Goal: Information Seeking & Learning: Find specific fact

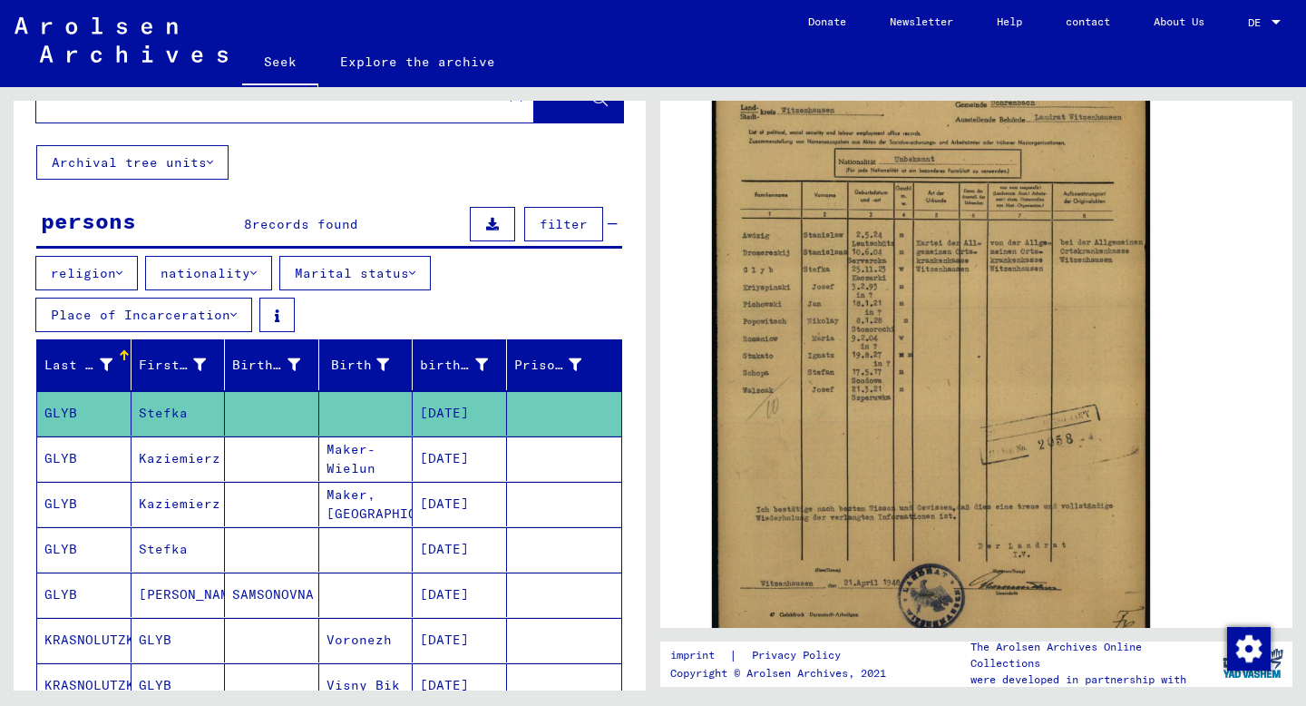
scroll to position [381, 0]
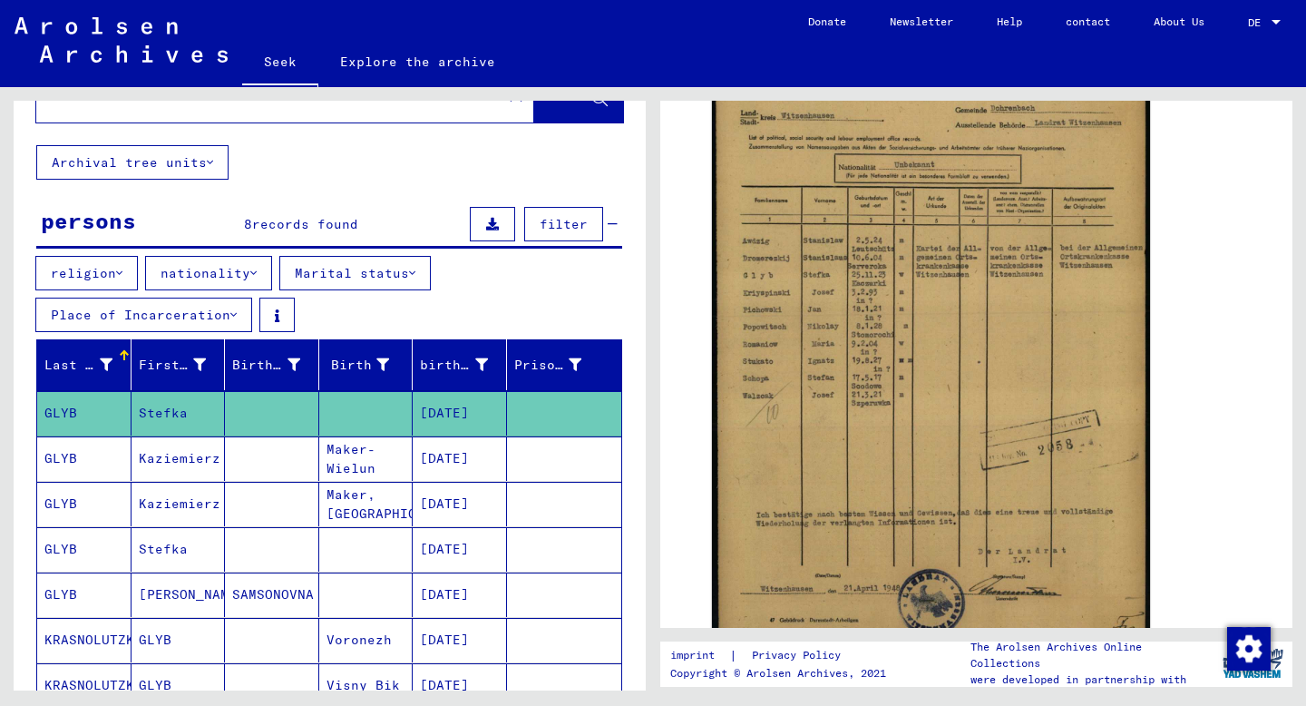
click at [97, 550] on mat-cell "GLYB" at bounding box center [84, 549] width 94 height 44
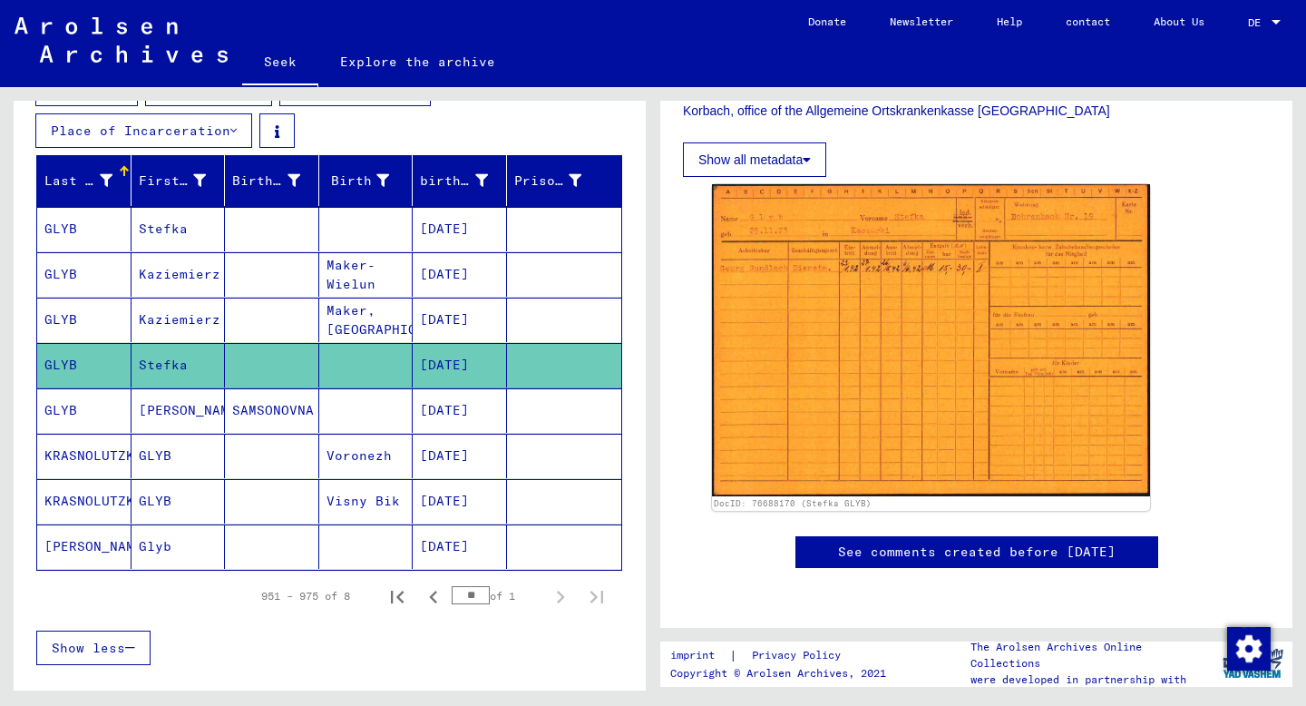
scroll to position [248, 0]
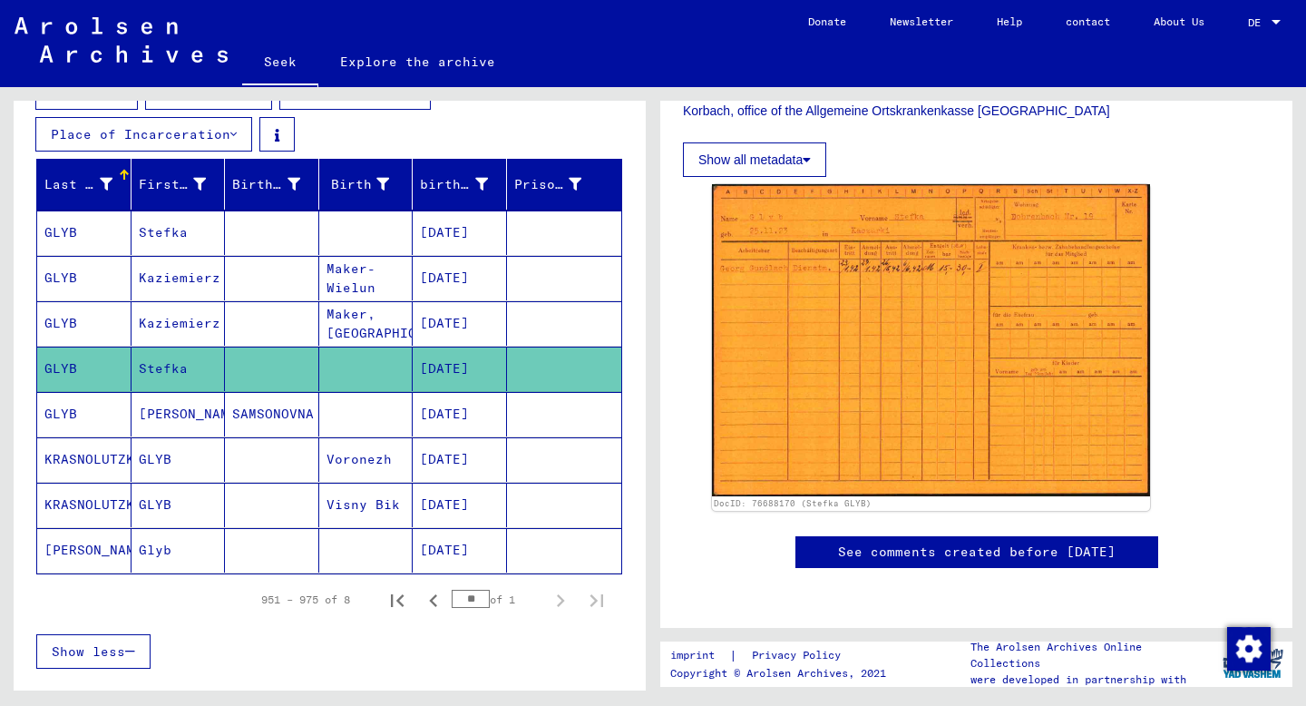
click at [194, 546] on mat-cell "Glyb" at bounding box center [178, 550] width 94 height 44
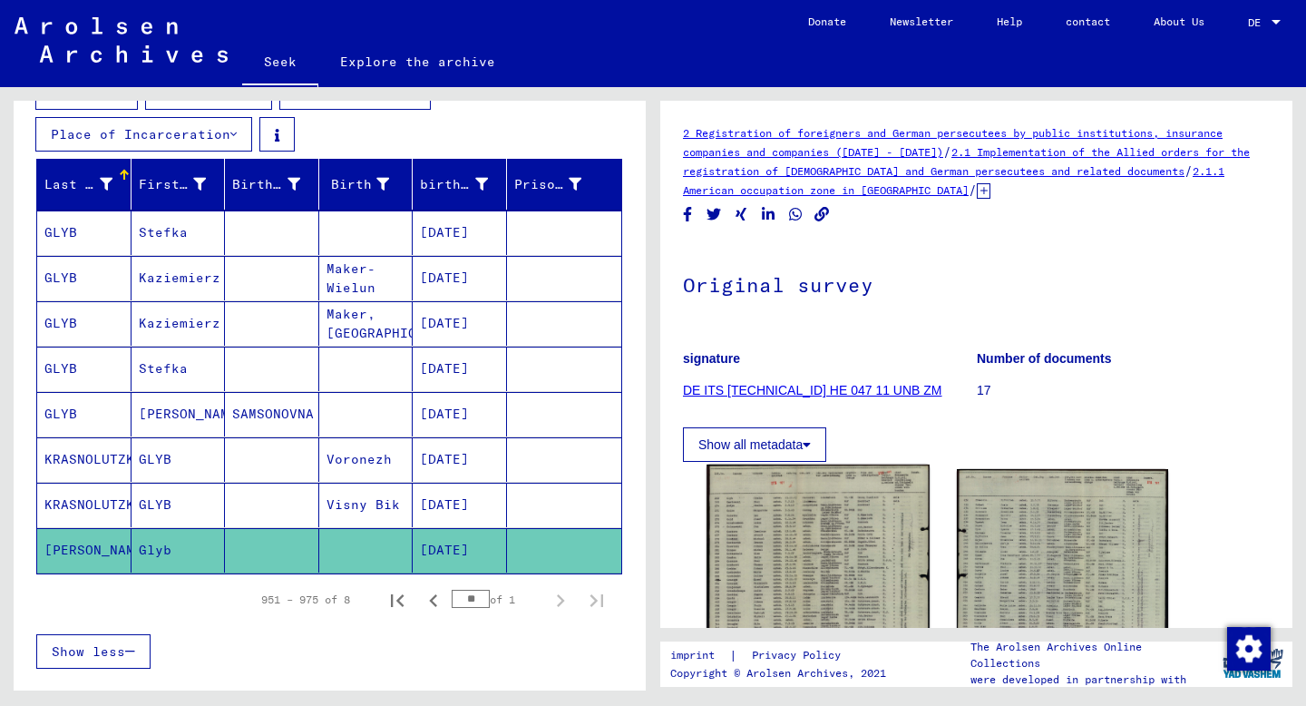
click at [898, 545] on img at bounding box center [817, 554] width 222 height 180
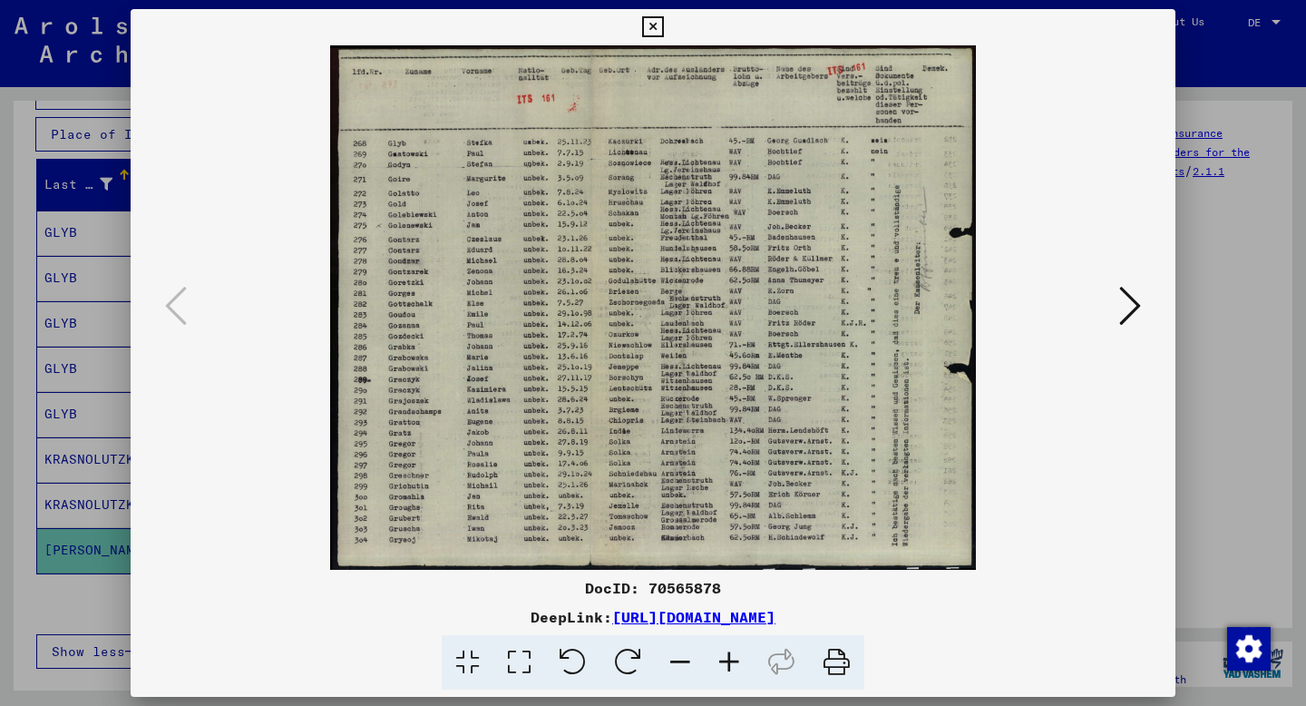
click at [649, 25] on icon at bounding box center [652, 27] width 21 height 22
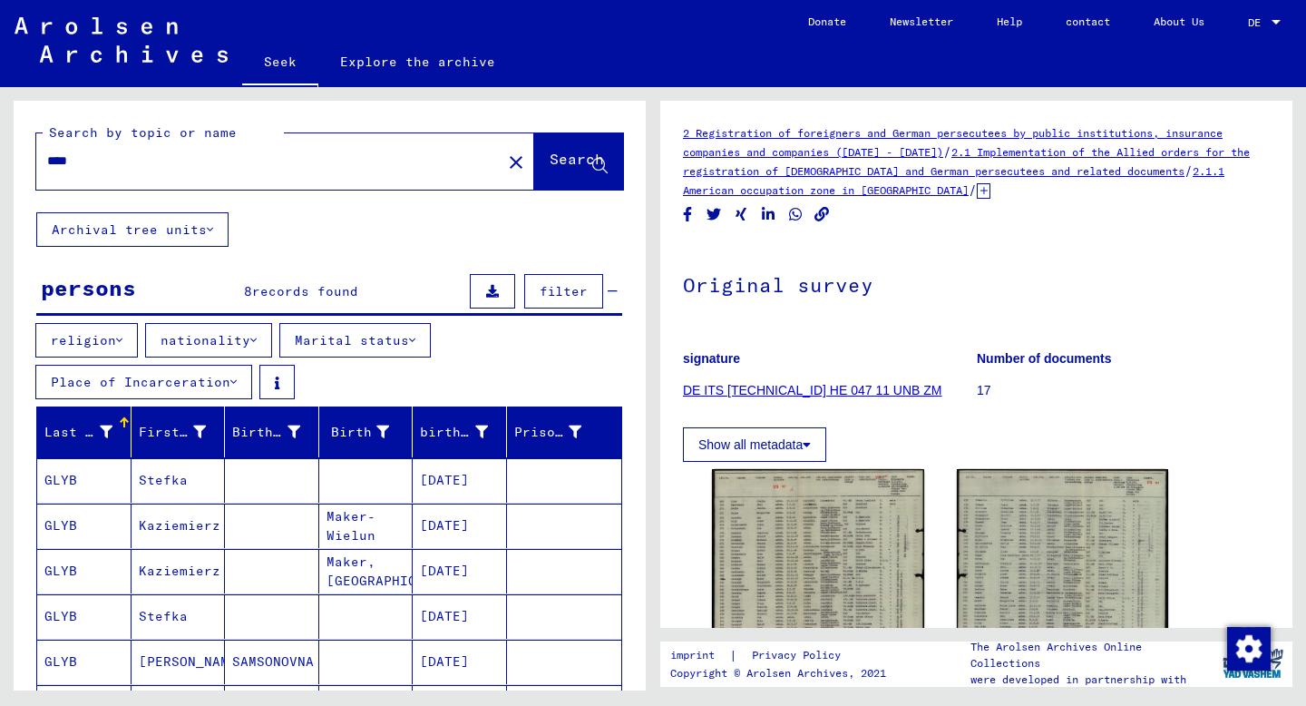
click at [102, 168] on input "****" at bounding box center [268, 160] width 443 height 19
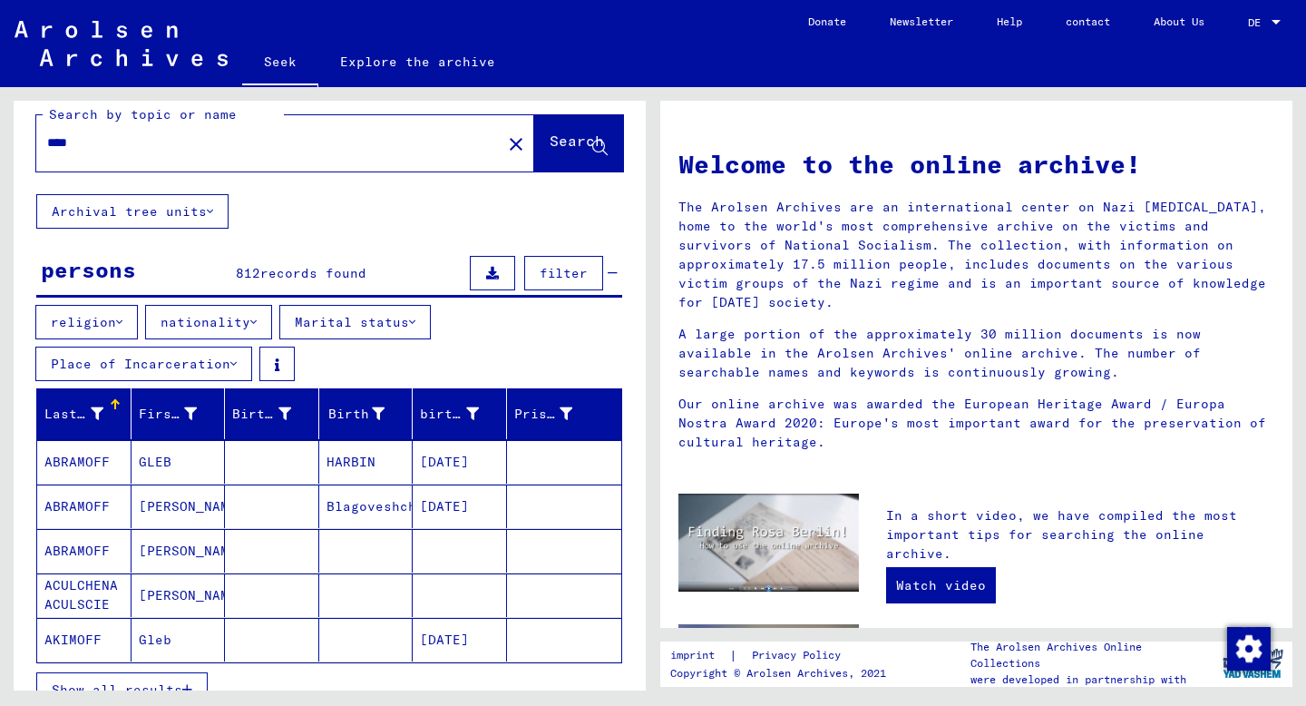
scroll to position [17, 0]
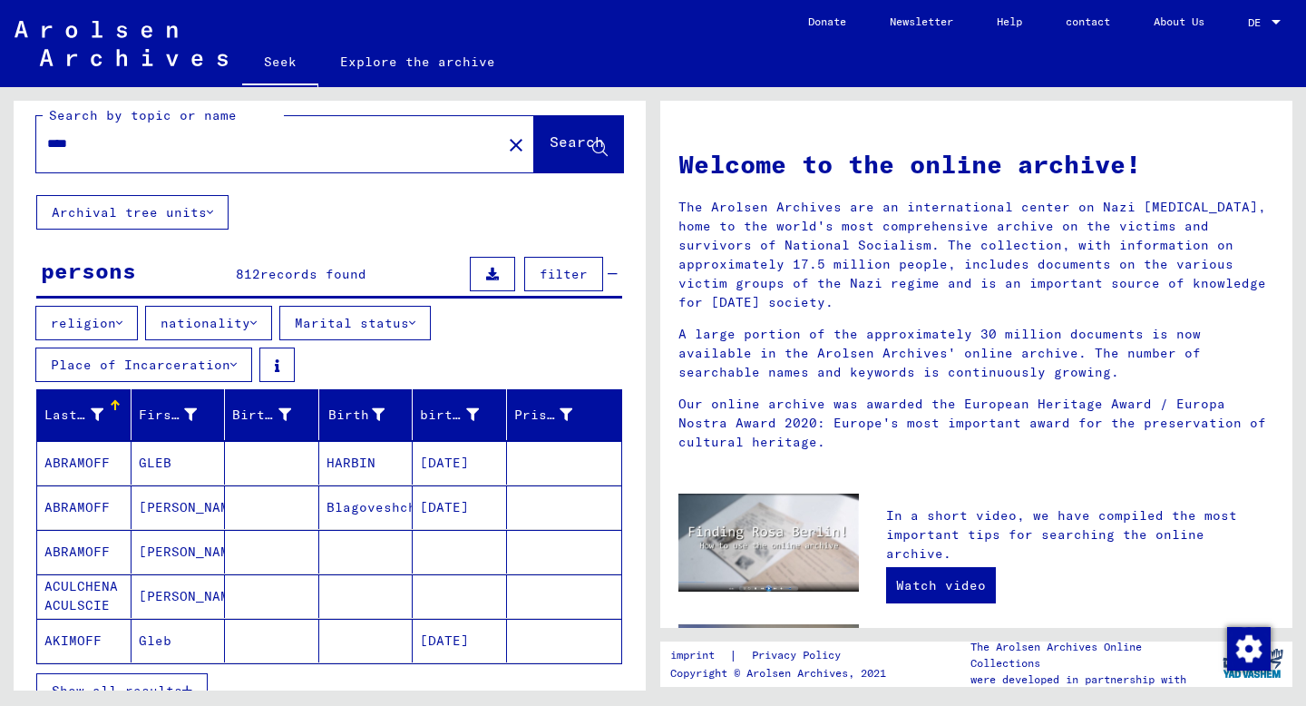
type input "****"
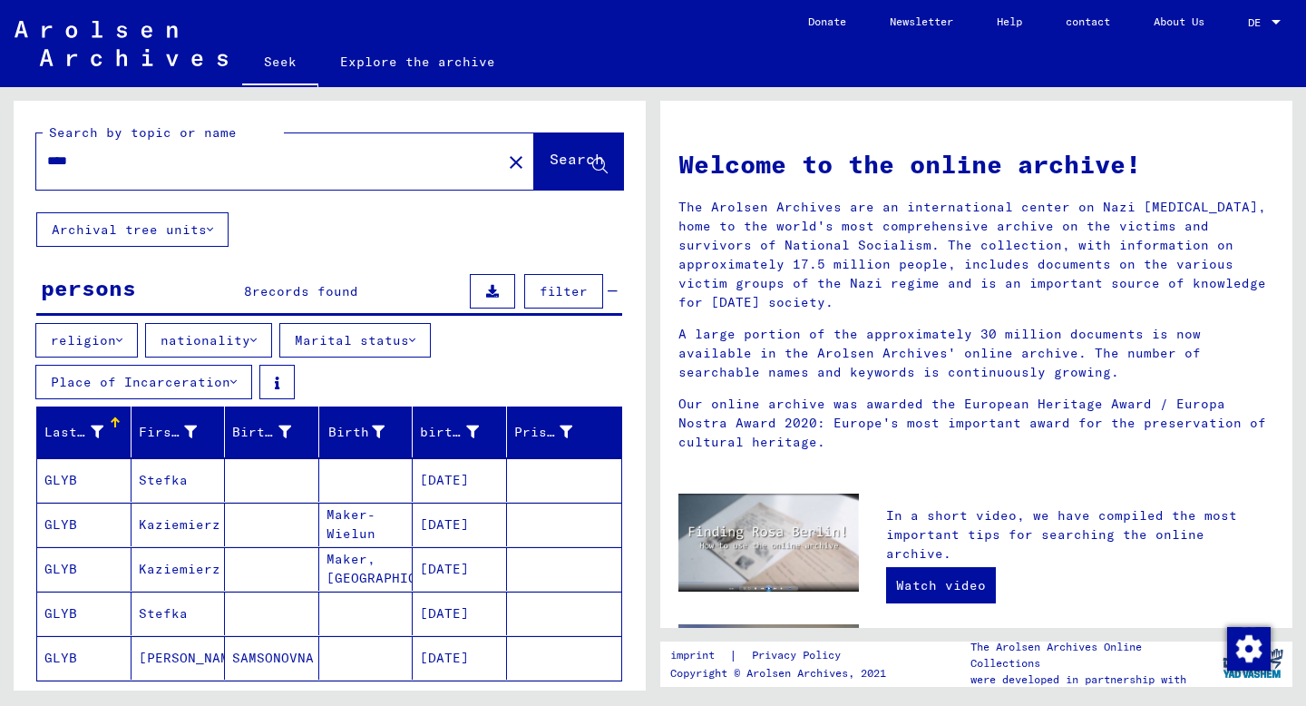
click at [423, 65] on font "Explore the archive" at bounding box center [417, 62] width 155 height 16
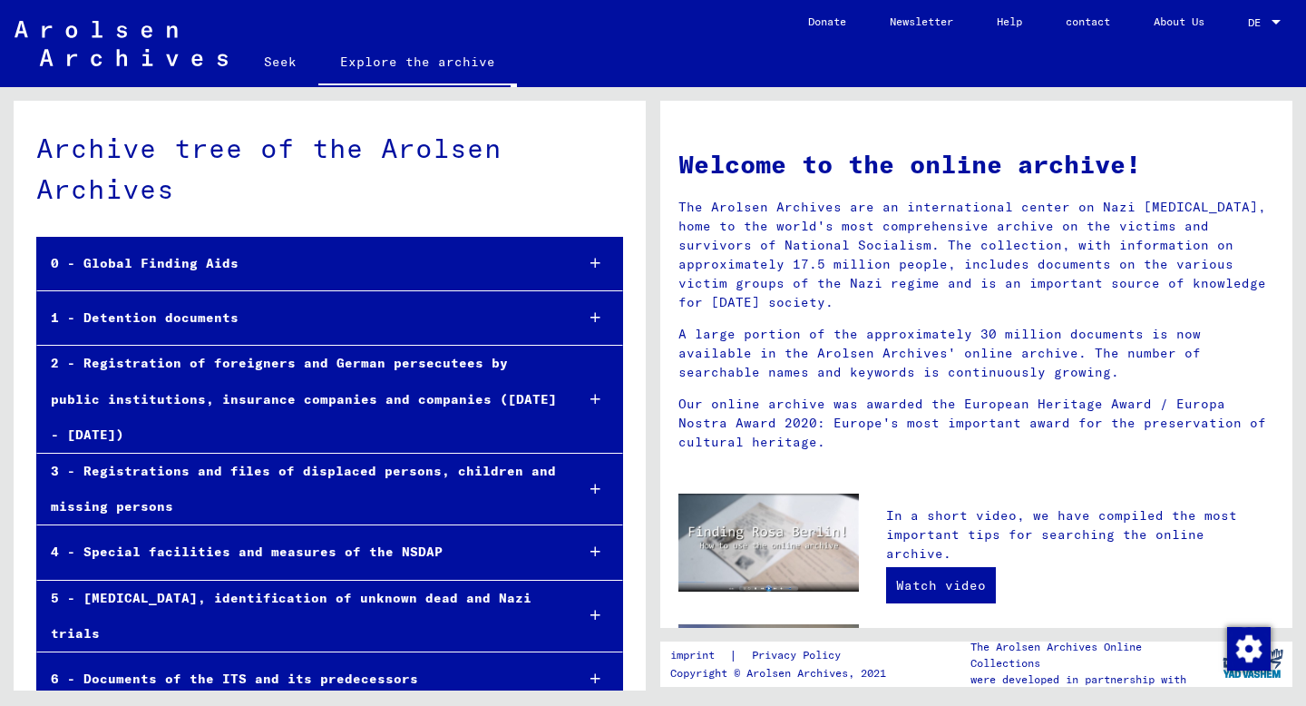
click at [363, 266] on div "0 - Global Finding Aids" at bounding box center [298, 263] width 522 height 35
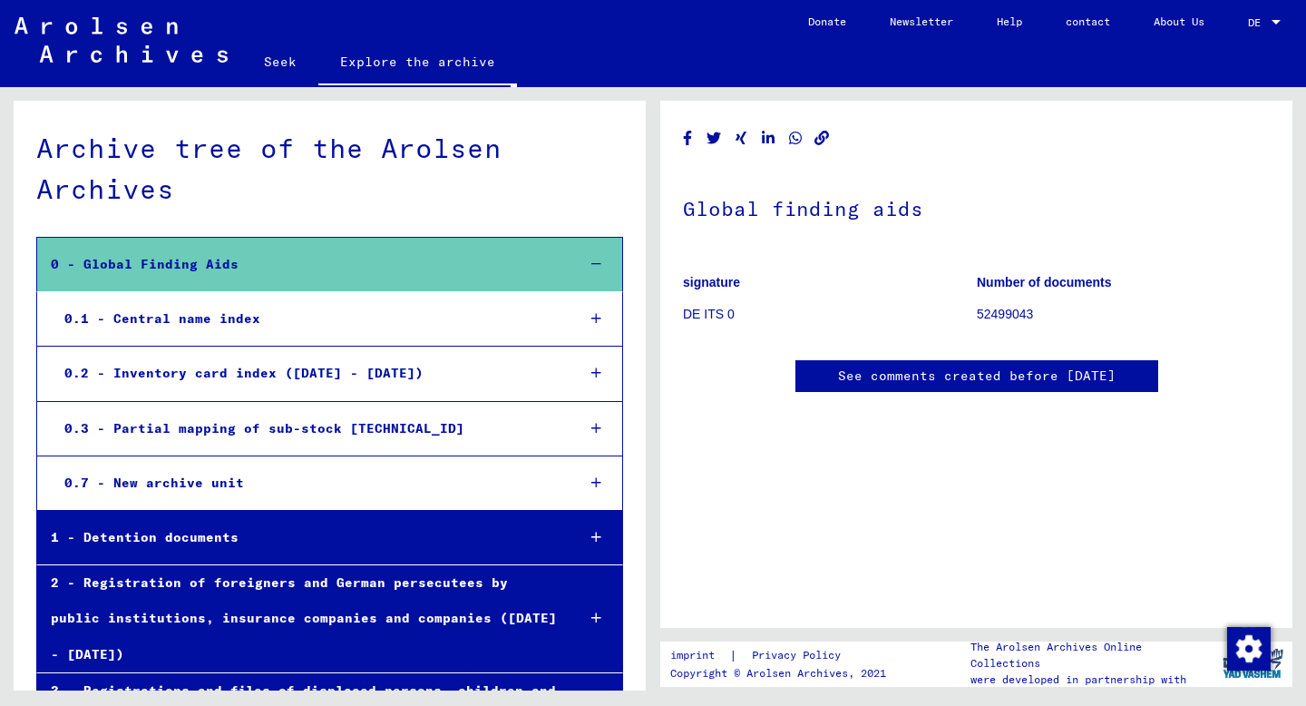
scroll to position [638, 0]
click at [298, 317] on div "0.1 - Central name index" at bounding box center [306, 318] width 510 height 35
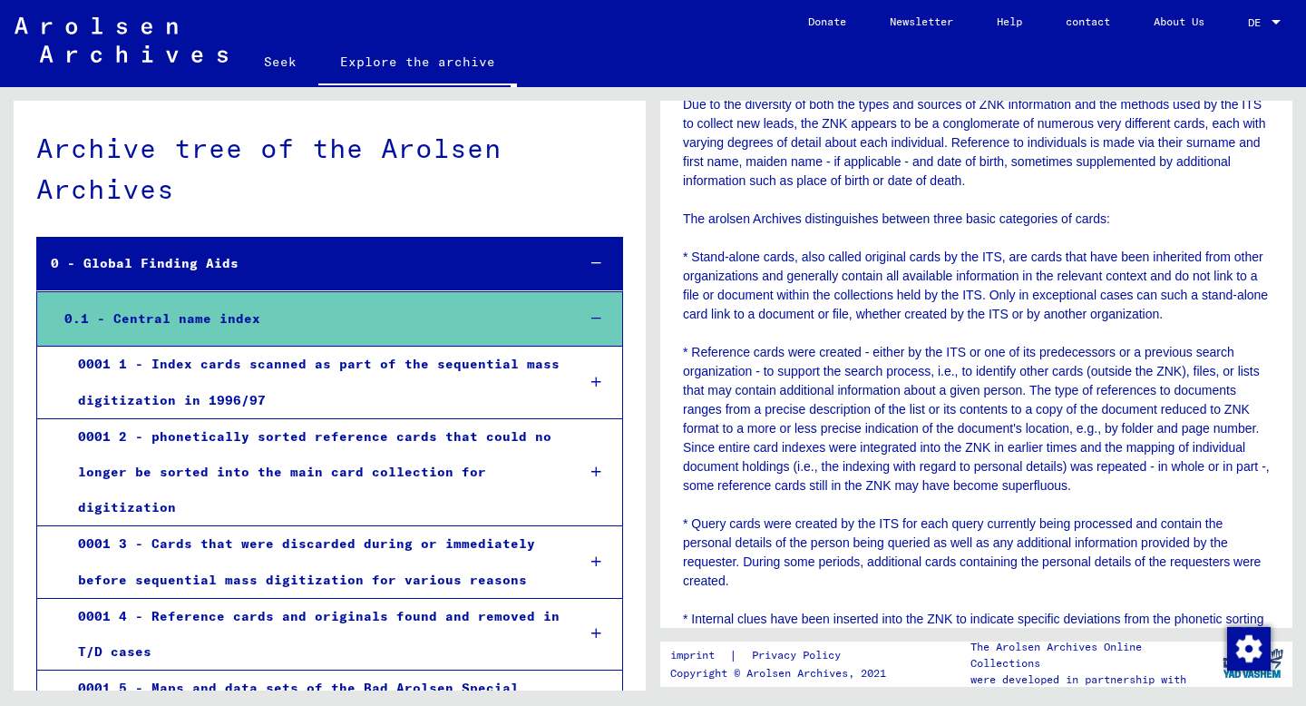
scroll to position [320, 0]
click at [287, 63] on font "Seek" at bounding box center [280, 62] width 33 height 16
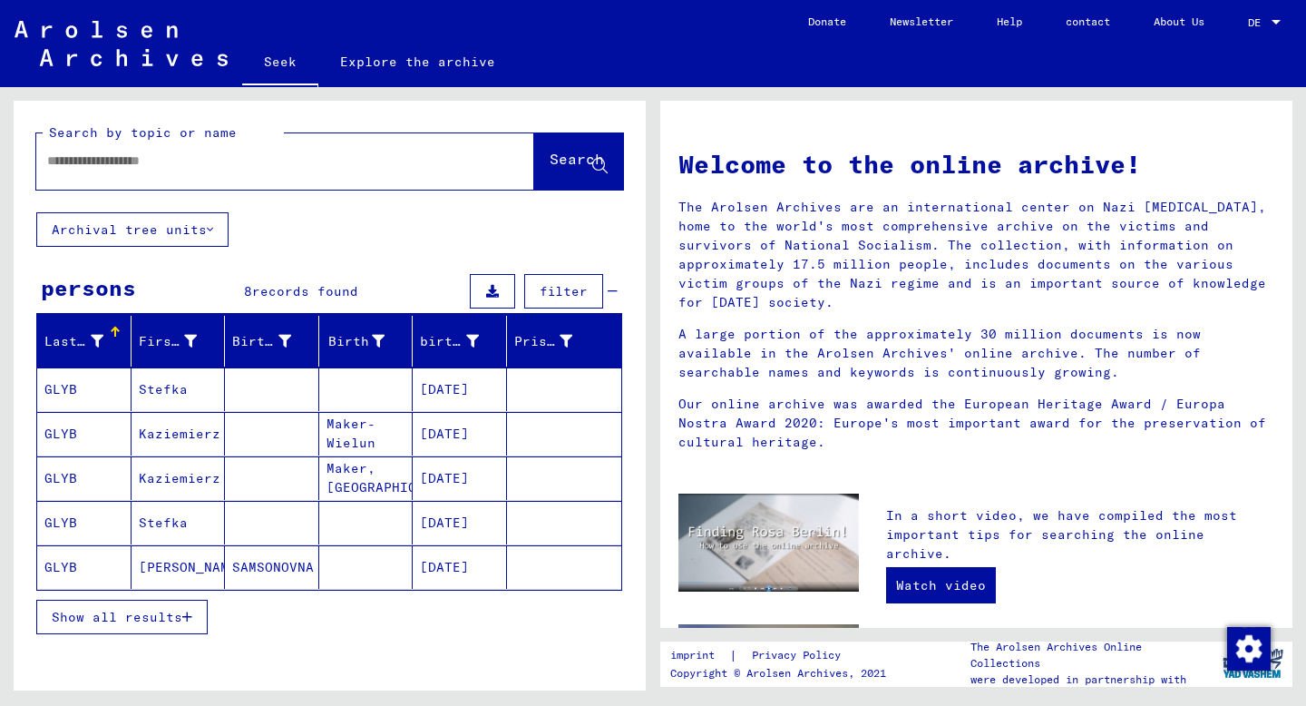
click at [190, 224] on font "Archival tree units" at bounding box center [129, 229] width 155 height 16
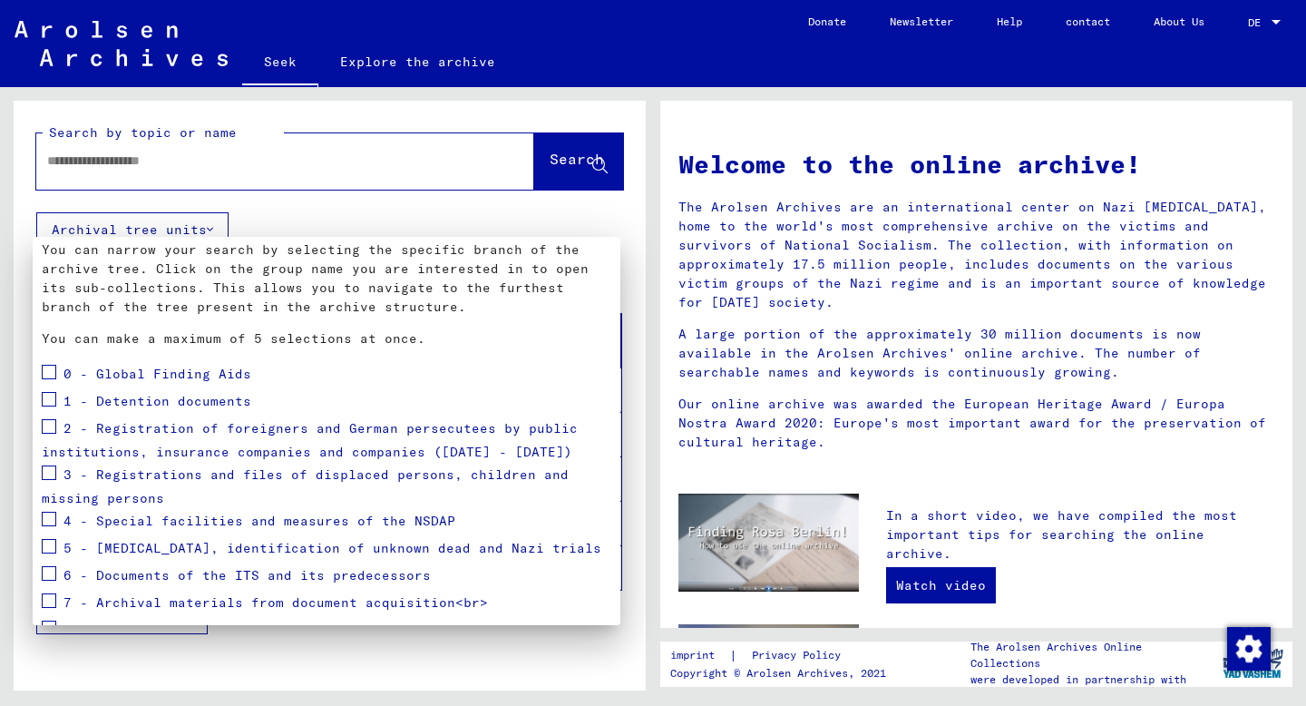
scroll to position [160, 0]
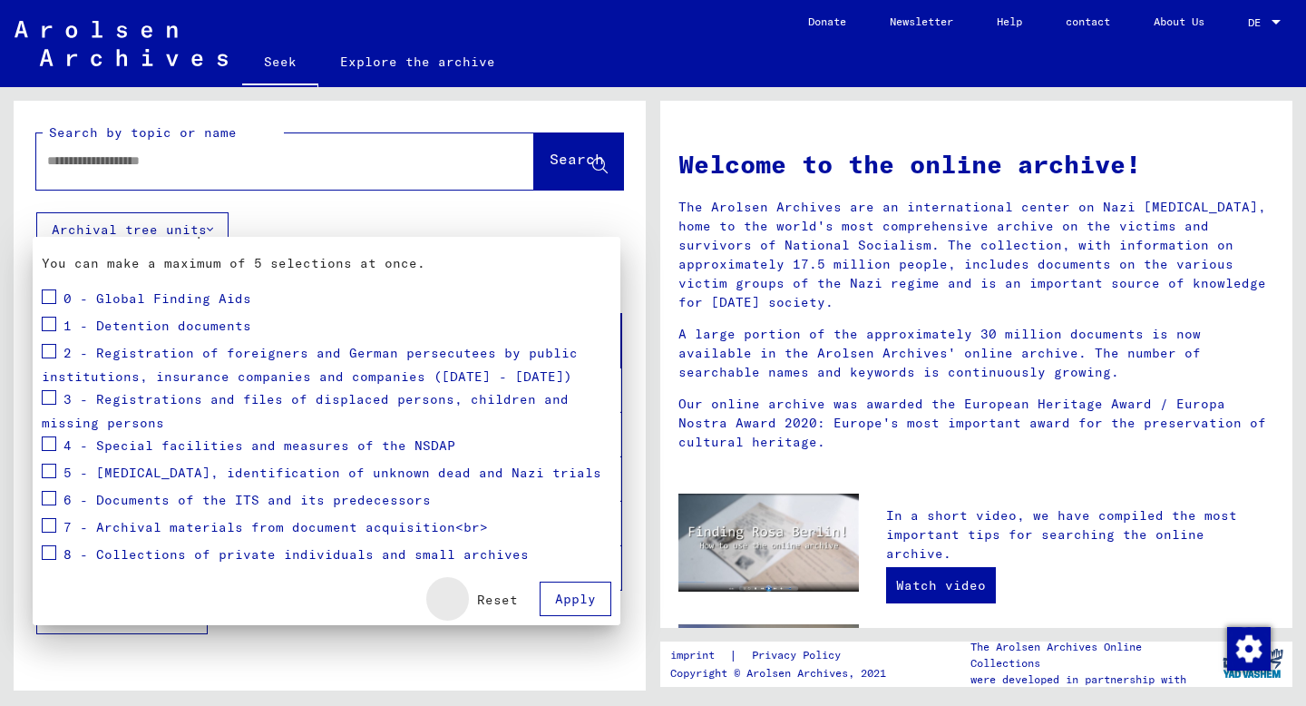
click at [504, 607] on font "Reset" at bounding box center [497, 599] width 41 height 16
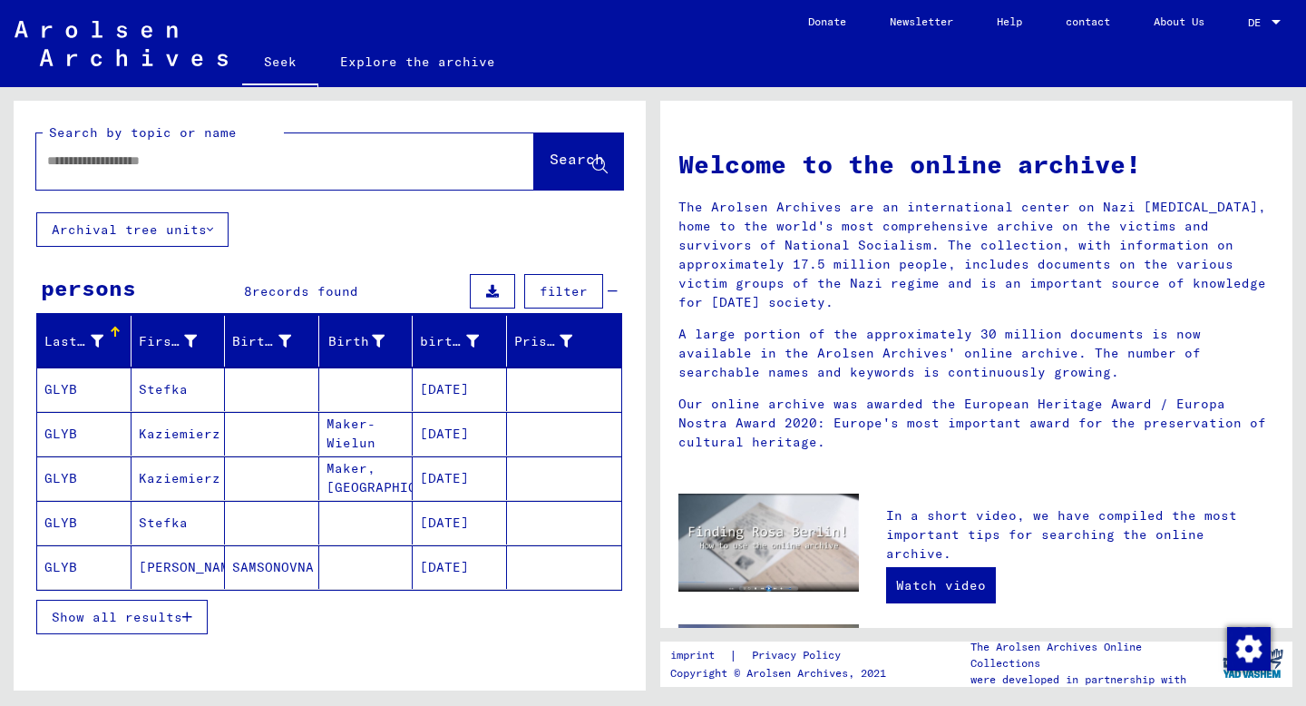
click at [346, 175] on div at bounding box center [257, 161] width 443 height 41
click at [340, 163] on input "text" at bounding box center [263, 160] width 433 height 19
type input "*****"
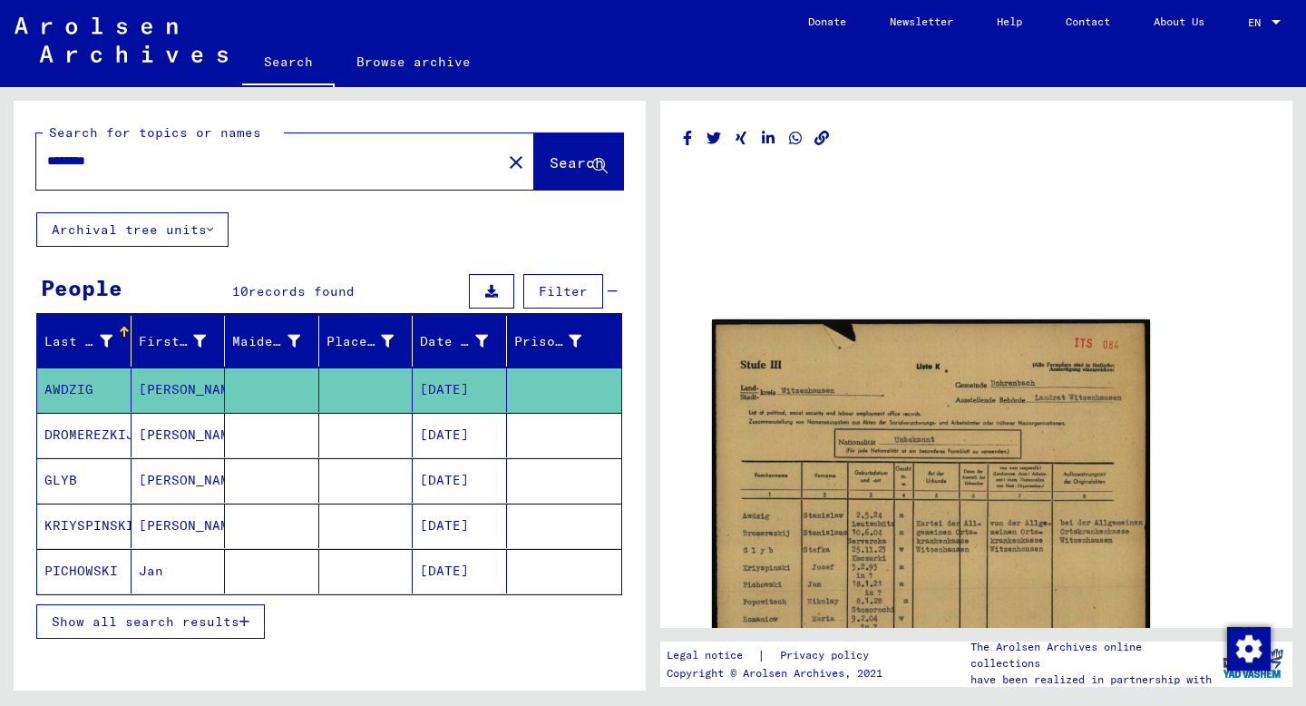
click at [414, 483] on mat-cell "[DATE]" at bounding box center [460, 480] width 94 height 44
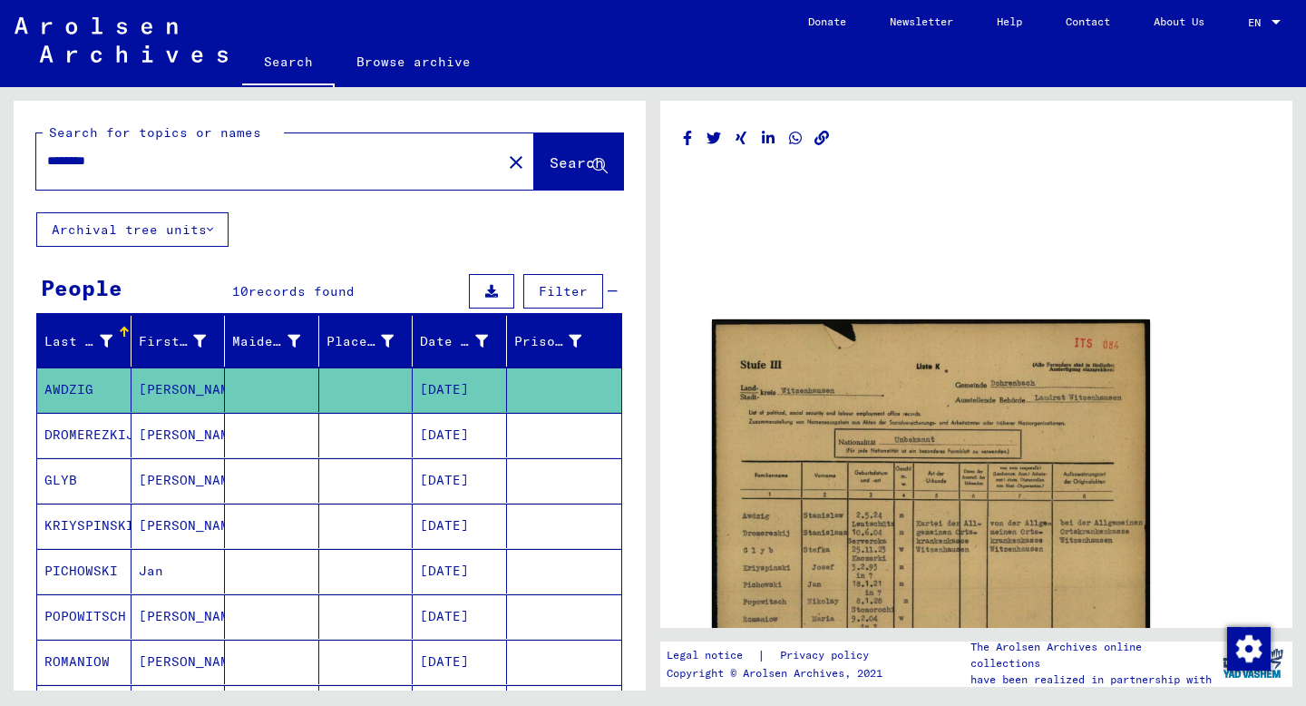
click at [61, 492] on mat-cell "GLYB" at bounding box center [84, 480] width 94 height 44
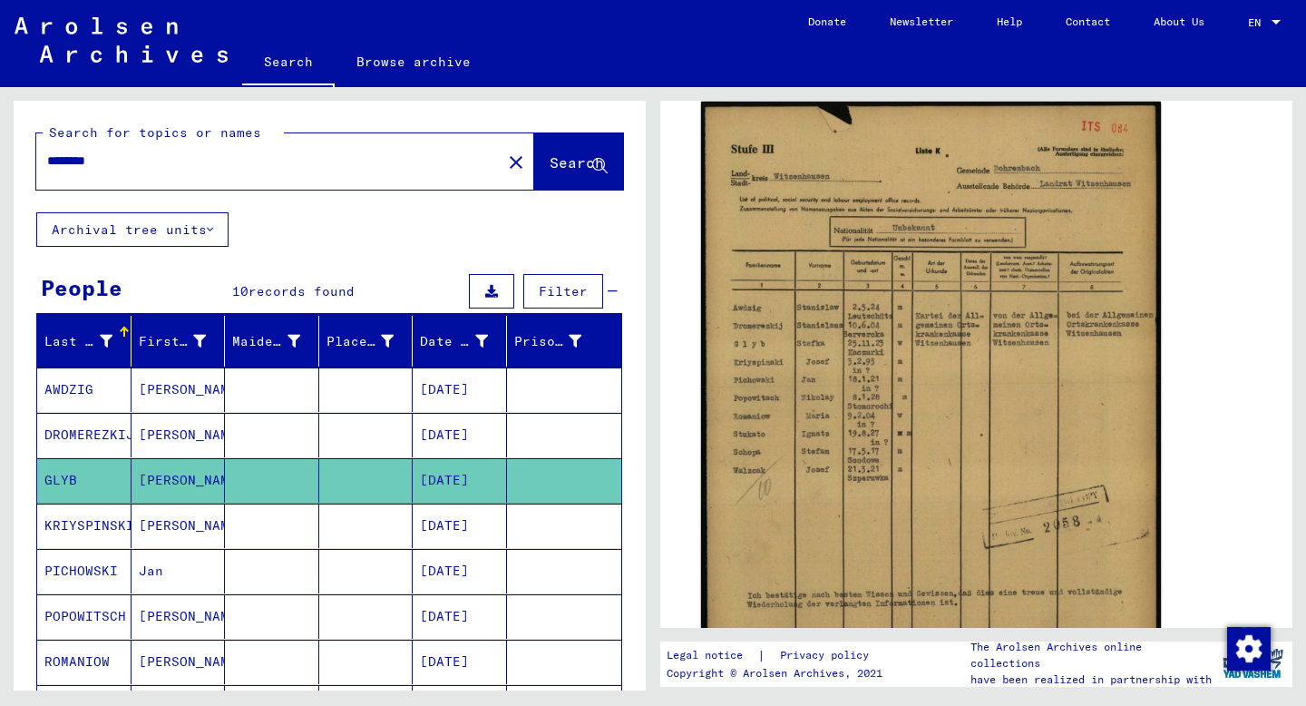
scroll to position [217, 0]
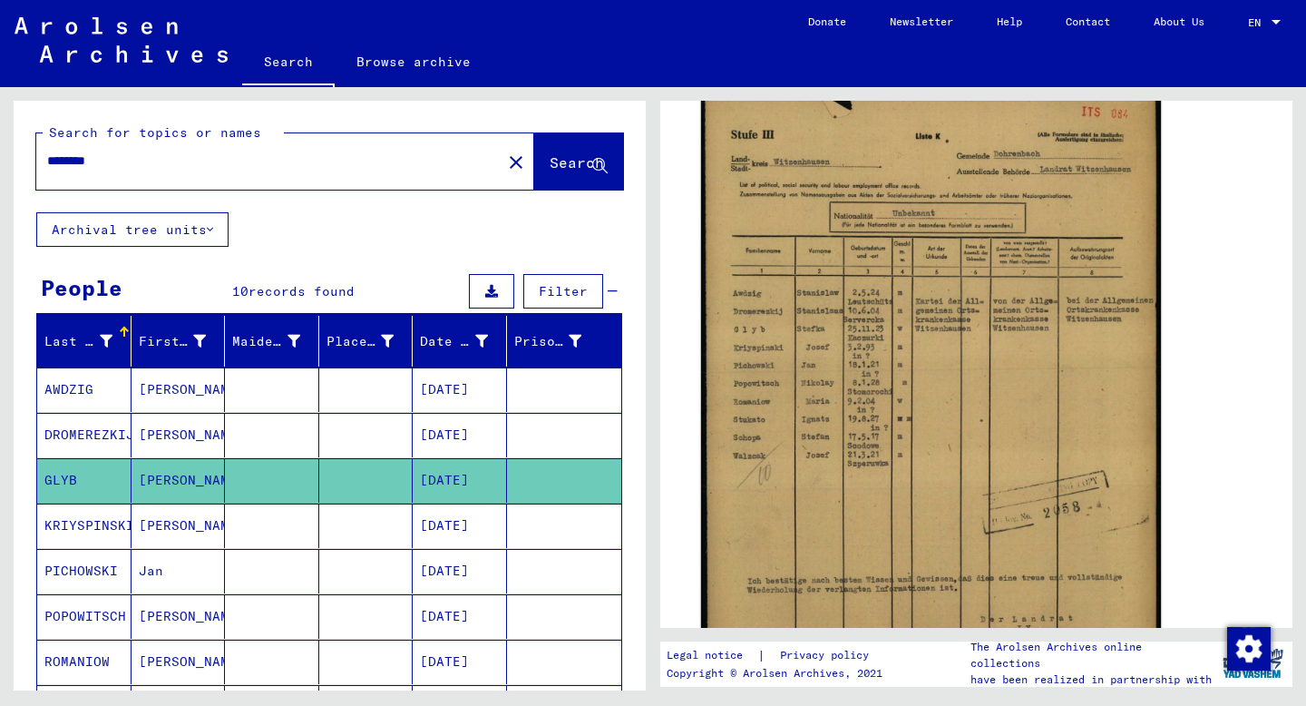
click at [1040, 357] on img at bounding box center [931, 405] width 460 height 637
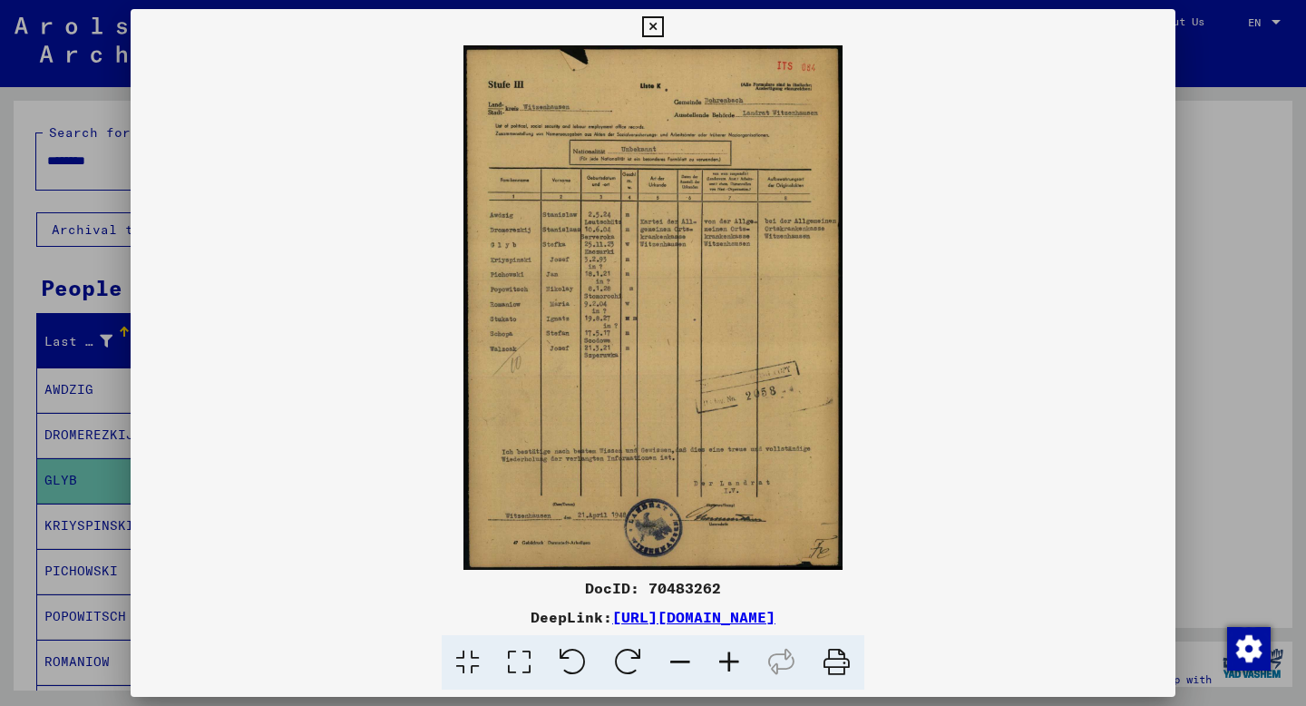
click at [648, 26] on icon at bounding box center [652, 27] width 21 height 22
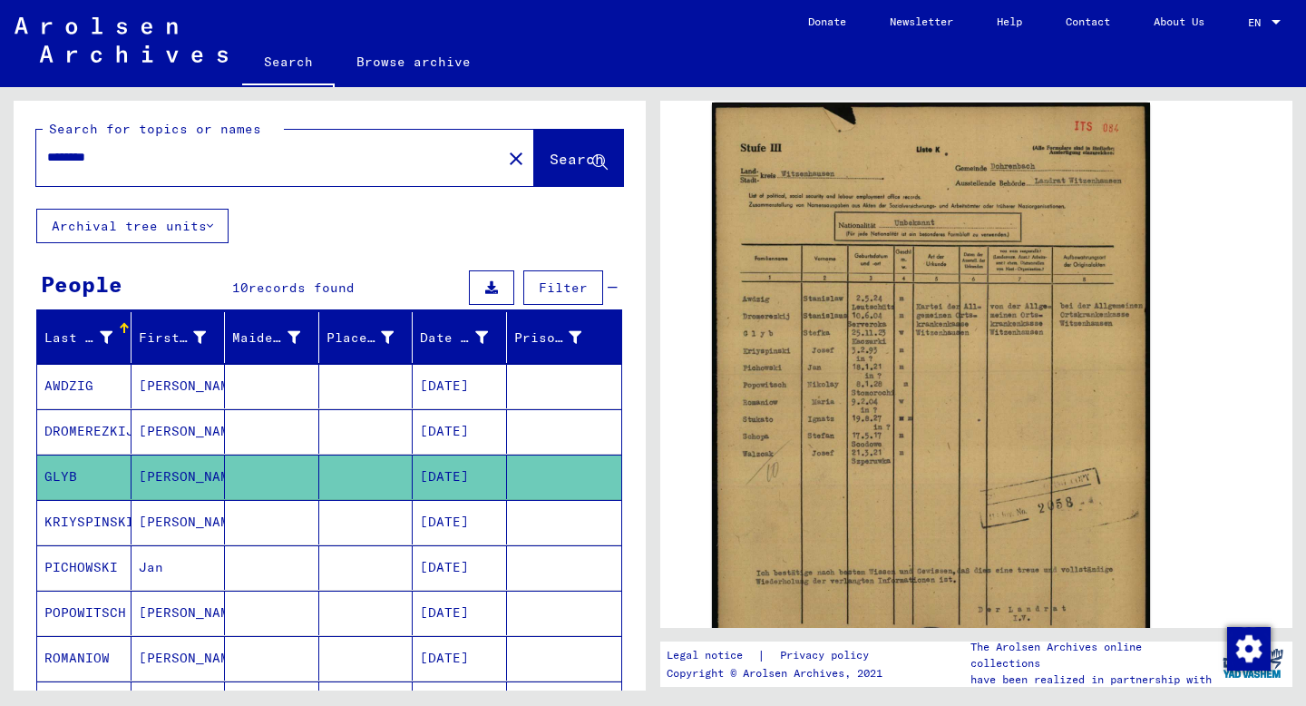
scroll to position [0, 0]
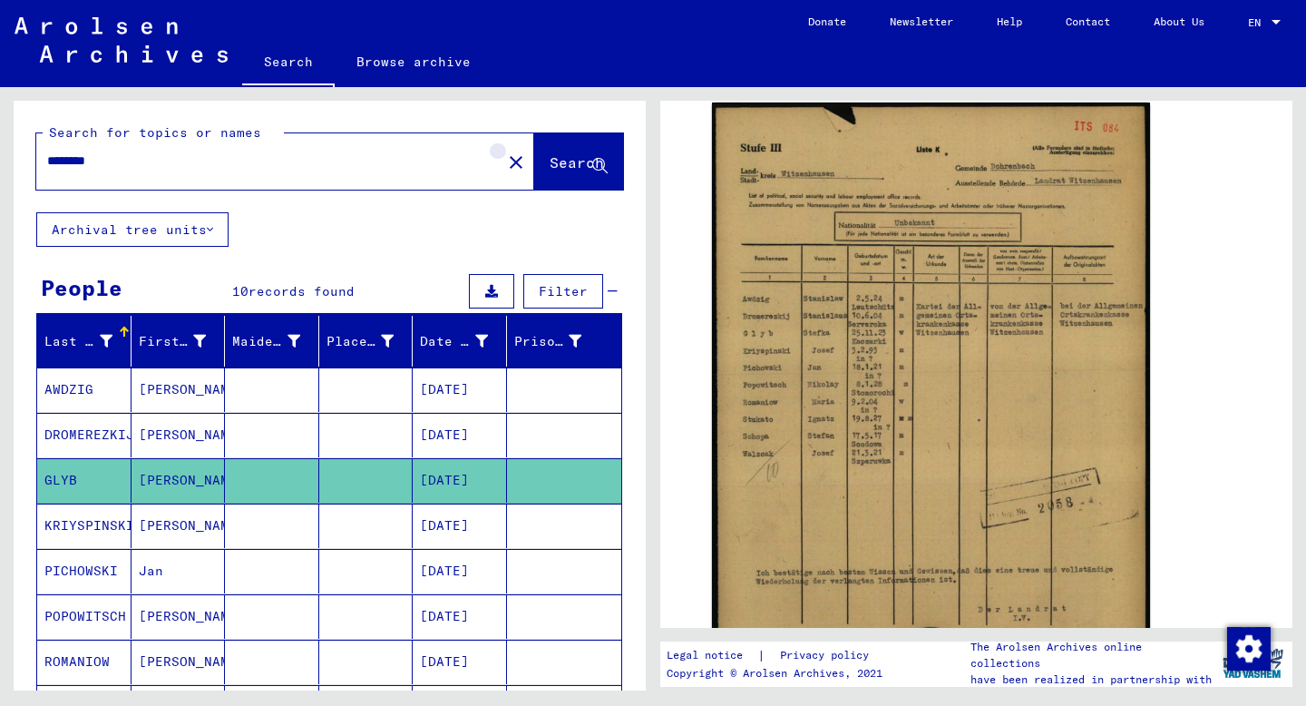
click at [505, 170] on mat-icon "close" at bounding box center [516, 162] width 22 height 22
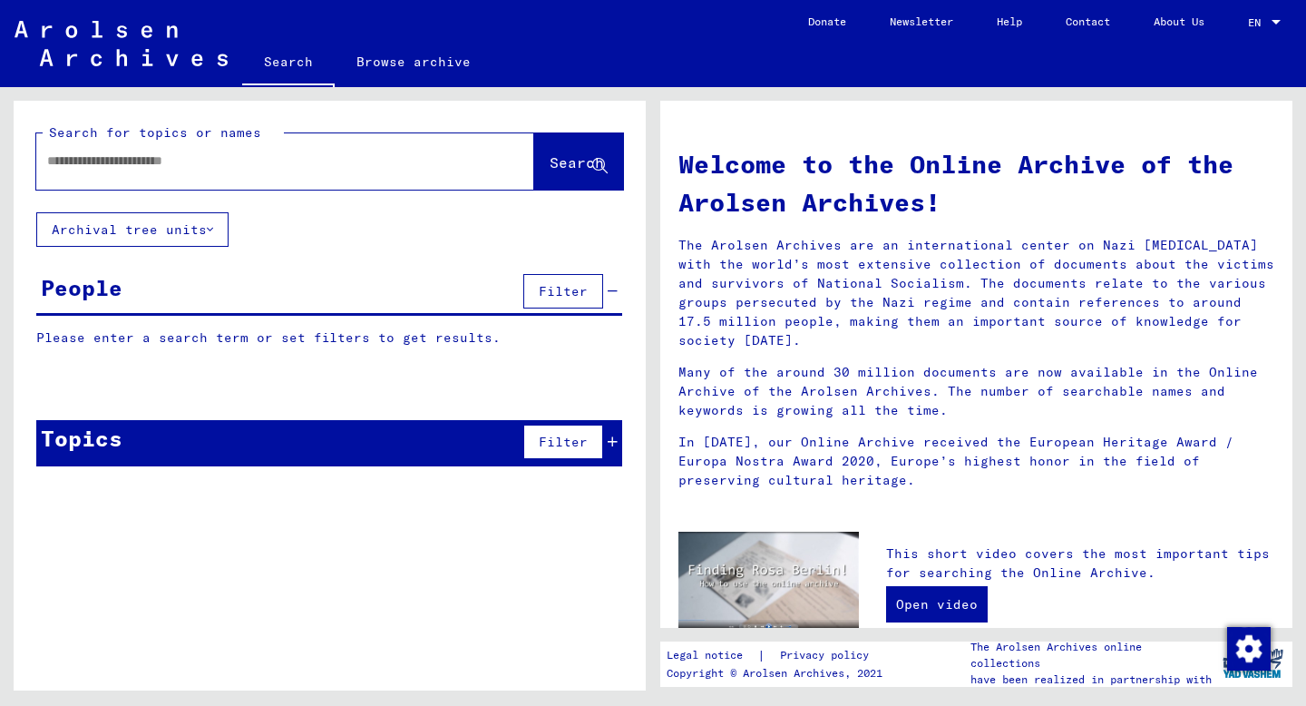
click at [341, 170] on div at bounding box center [257, 161] width 443 height 41
click at [220, 162] on input "text" at bounding box center [263, 160] width 433 height 19
type input "****"
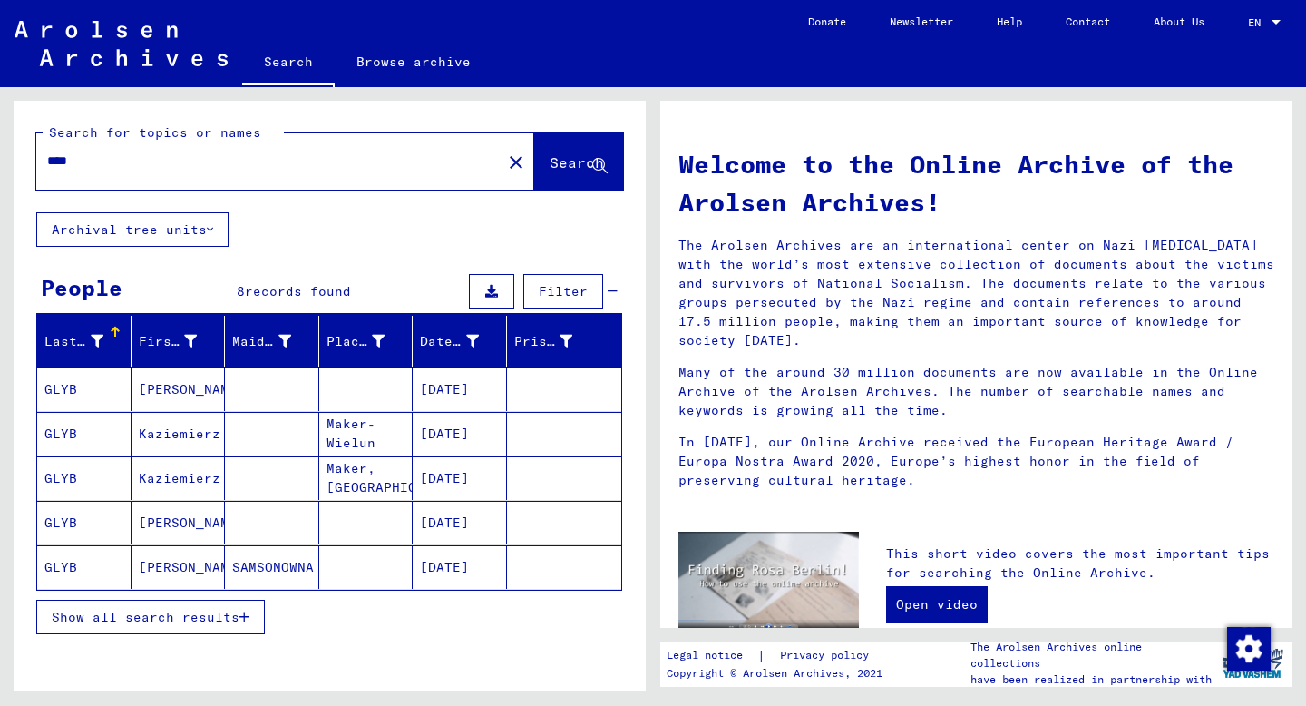
click at [455, 402] on mat-cell "[DATE]" at bounding box center [460, 389] width 94 height 44
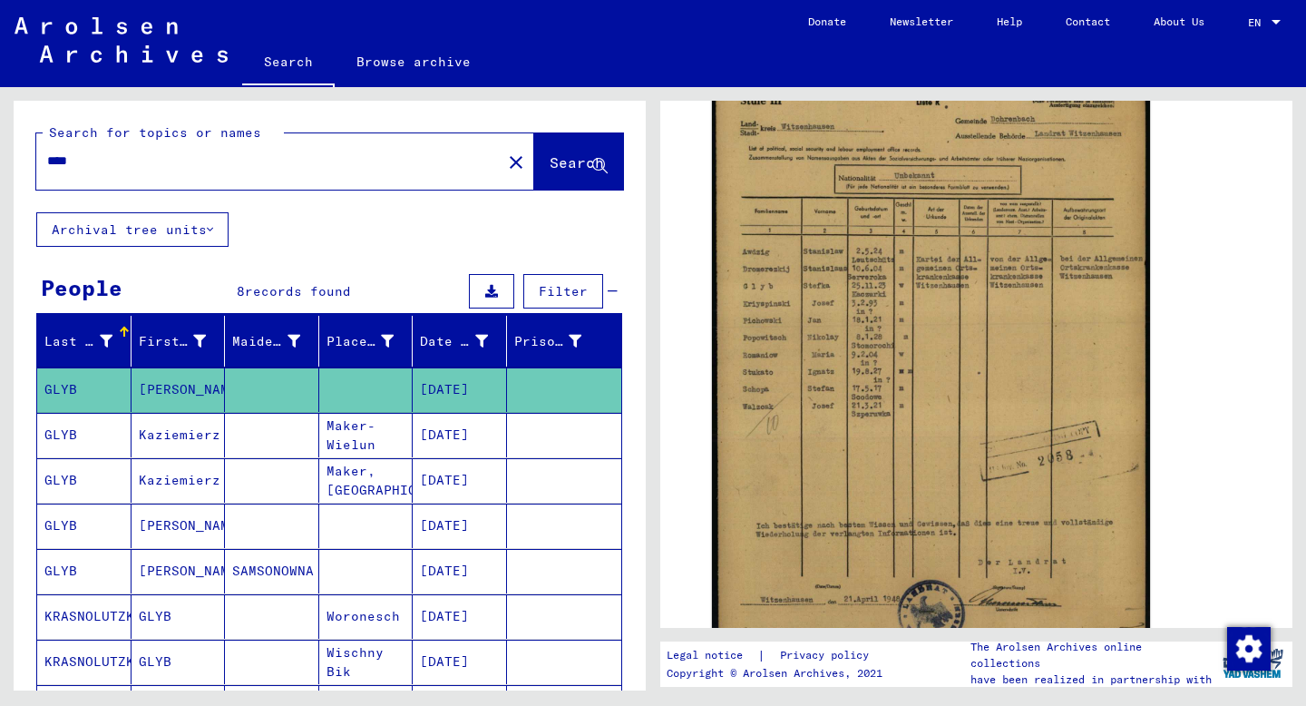
scroll to position [373, 0]
click at [151, 541] on mat-cell "Stefka" at bounding box center [178, 525] width 94 height 44
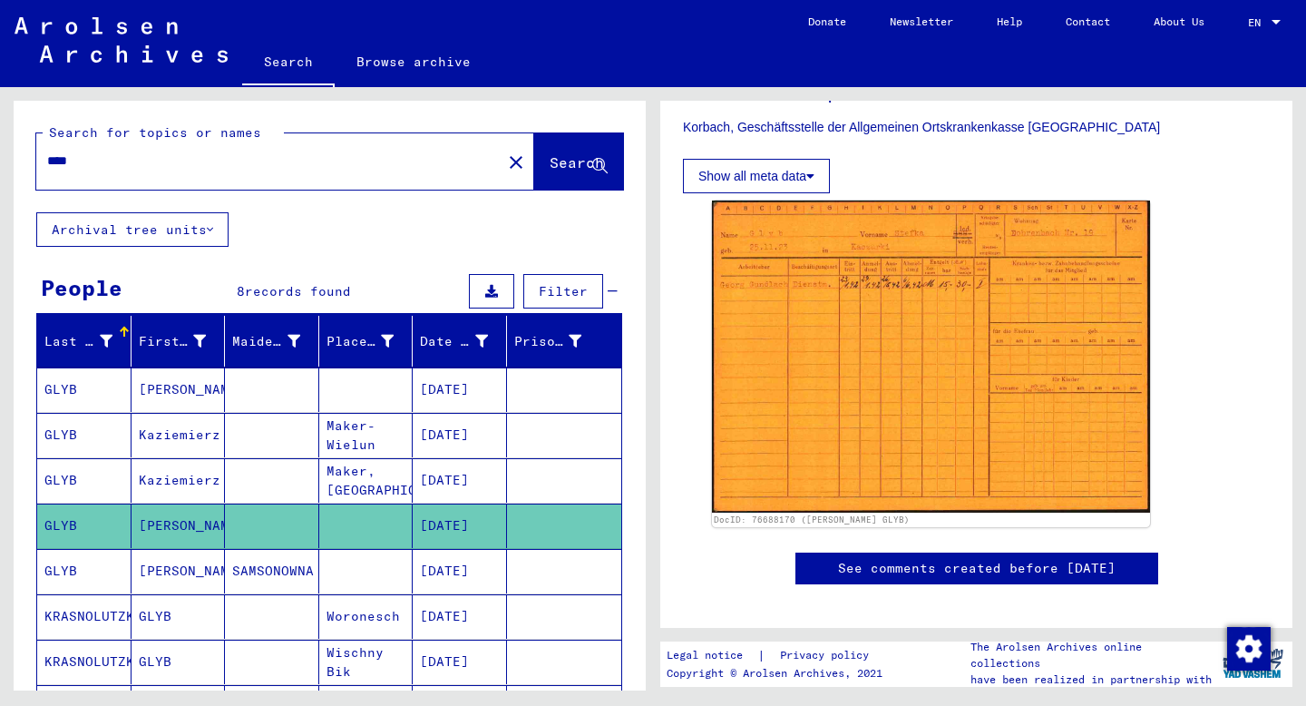
scroll to position [484, 0]
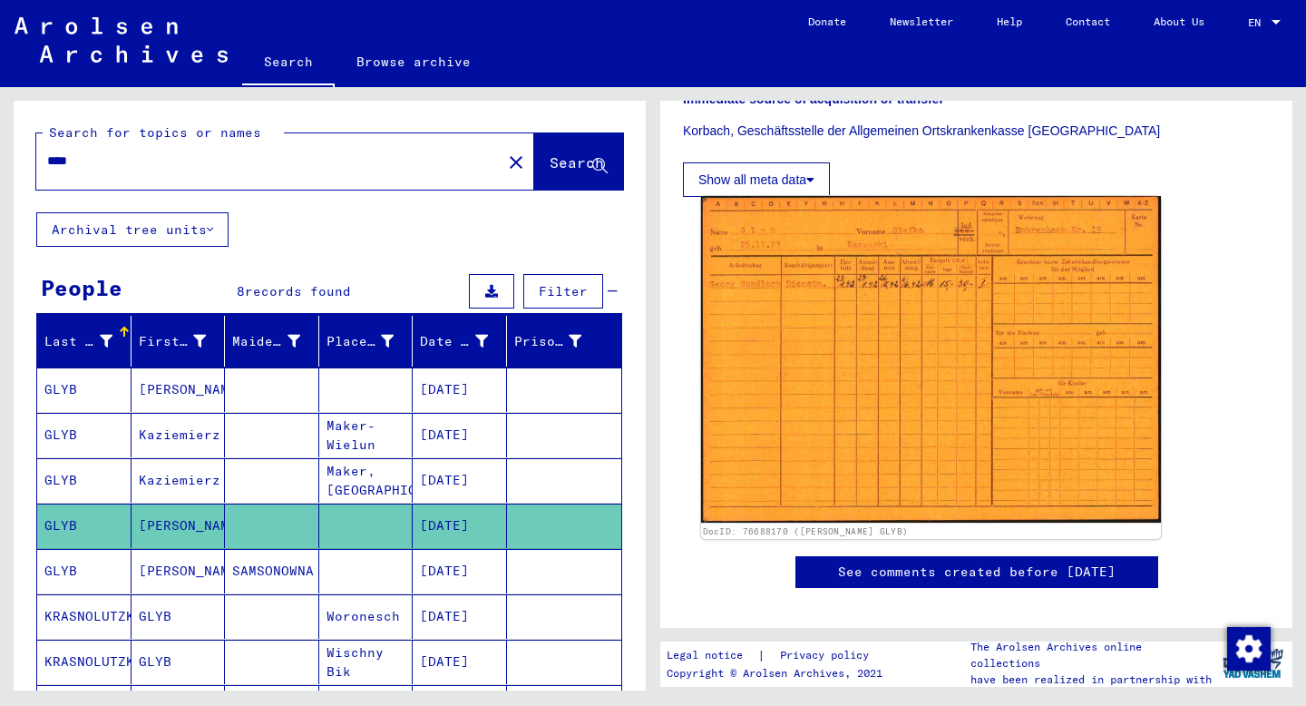
click at [989, 368] on img at bounding box center [931, 359] width 460 height 327
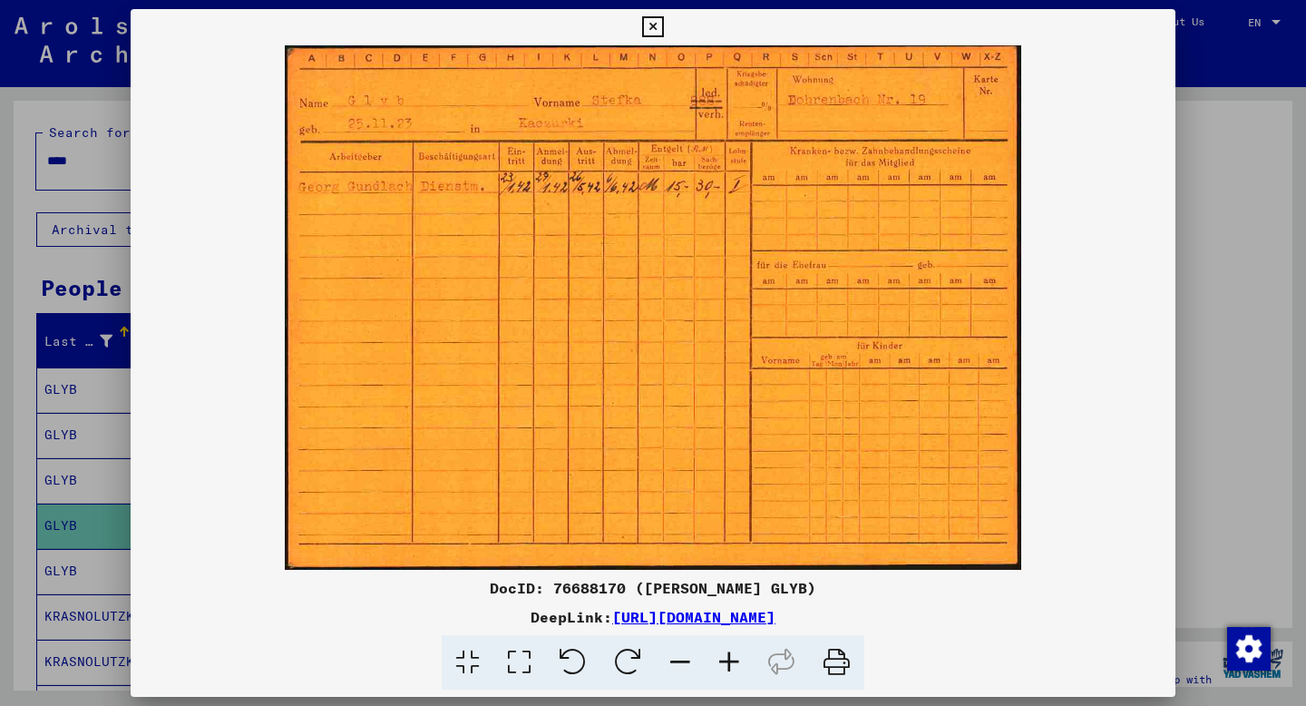
click at [648, 24] on icon at bounding box center [652, 27] width 21 height 22
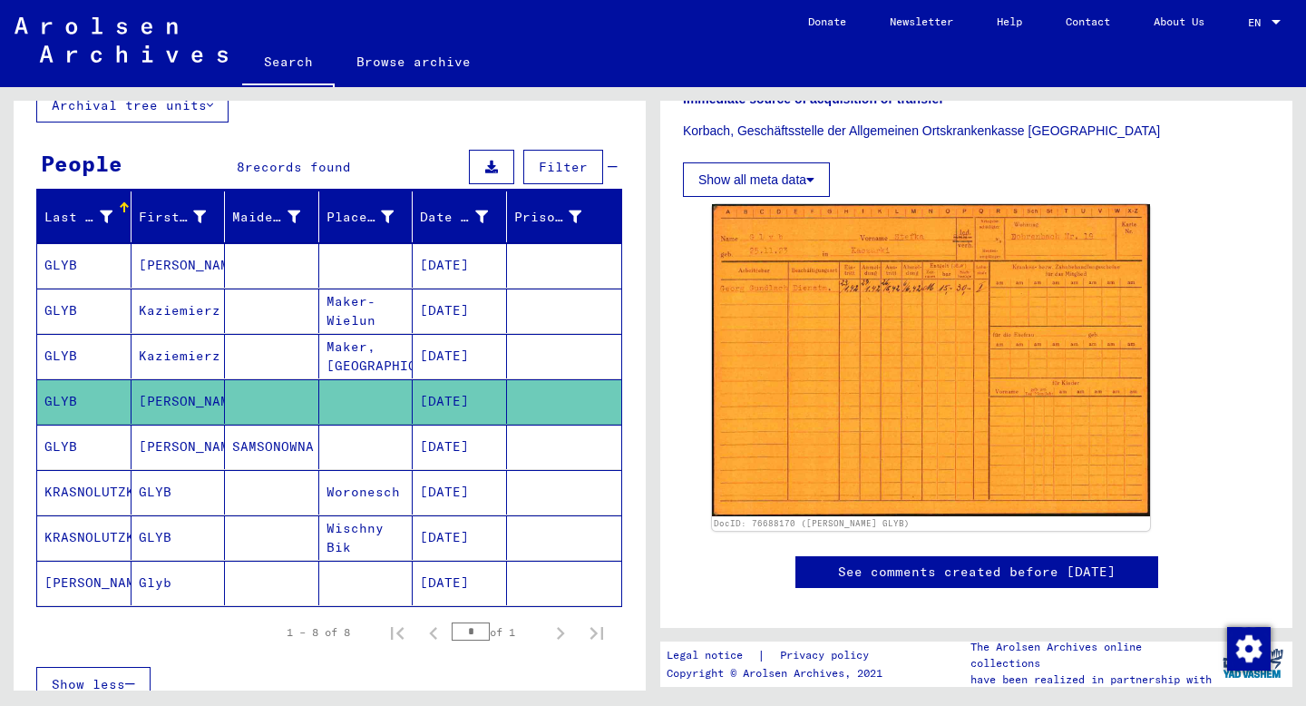
scroll to position [129, 0]
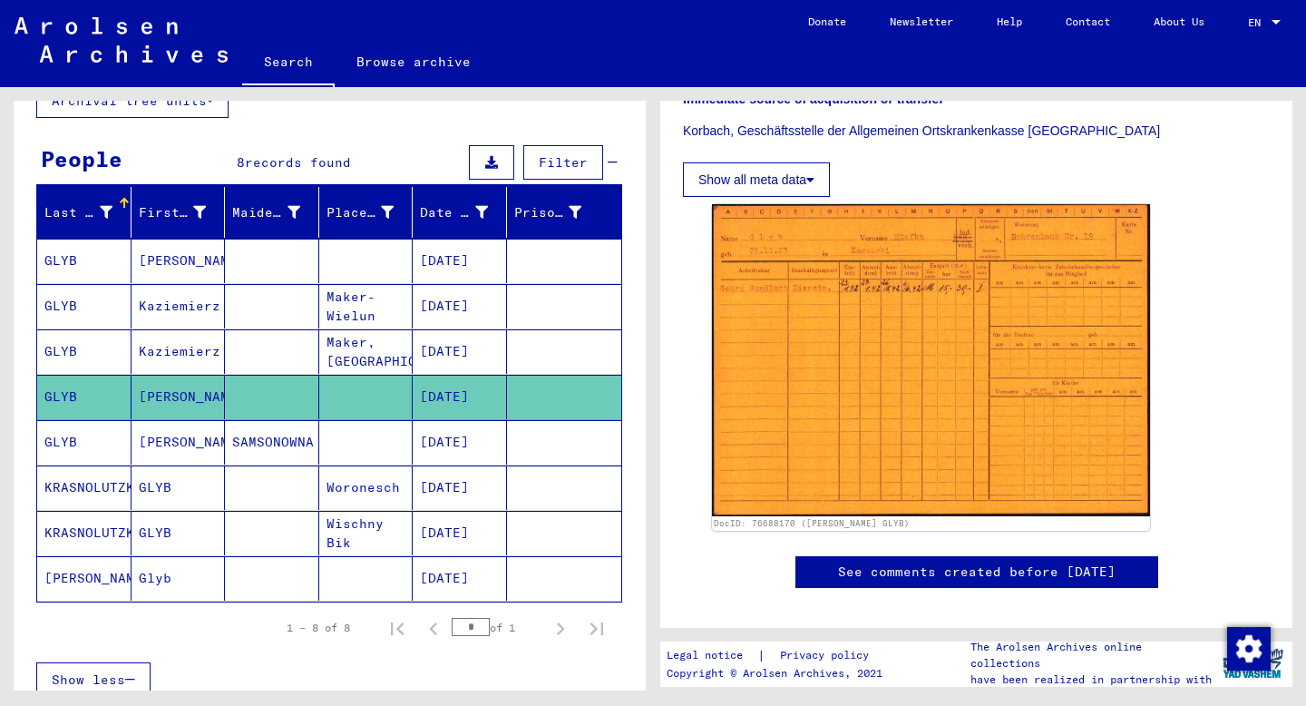
click at [219, 575] on mat-cell "Glyb" at bounding box center [178, 578] width 94 height 44
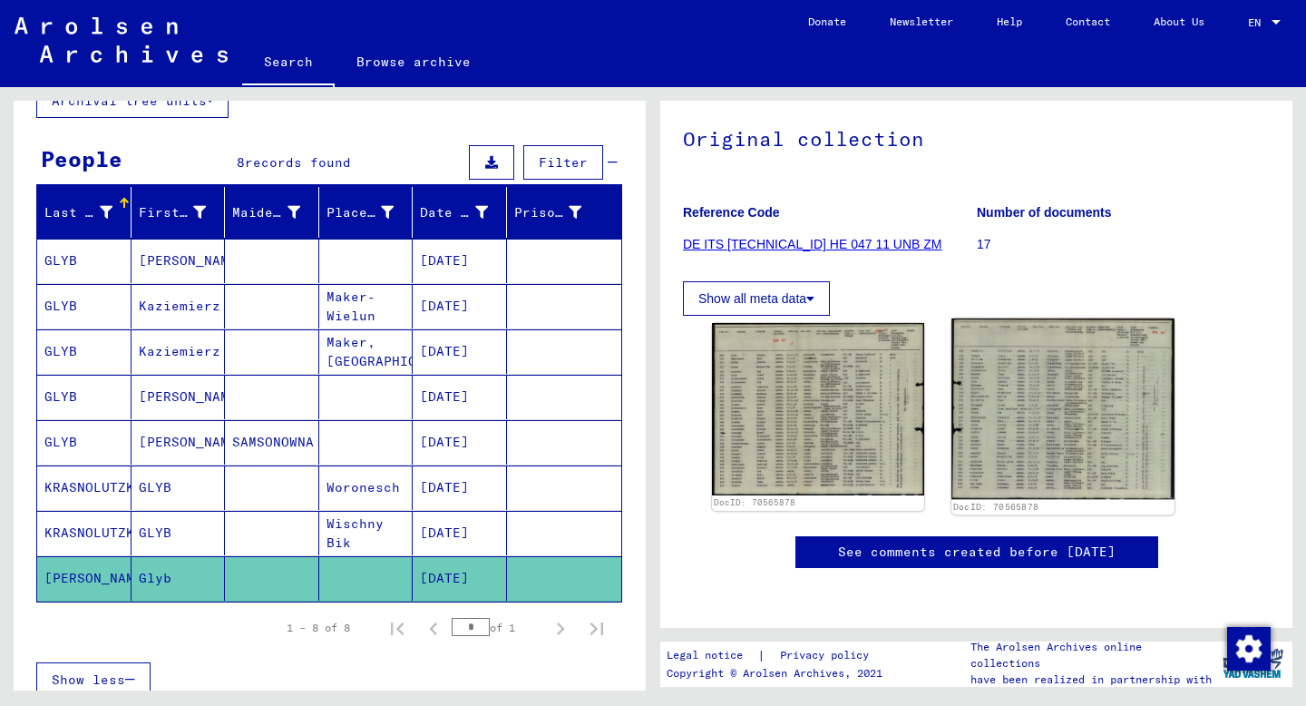
scroll to position [151, 0]
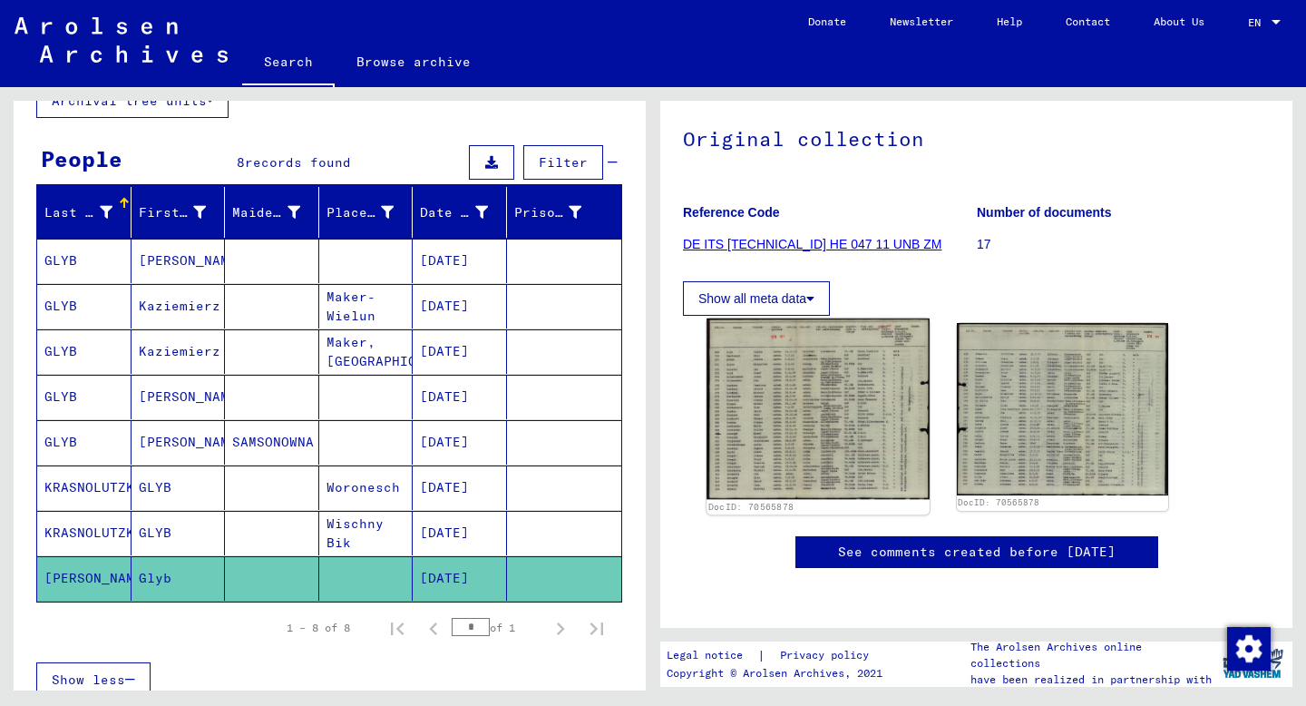
click at [842, 440] on img at bounding box center [817, 408] width 222 height 180
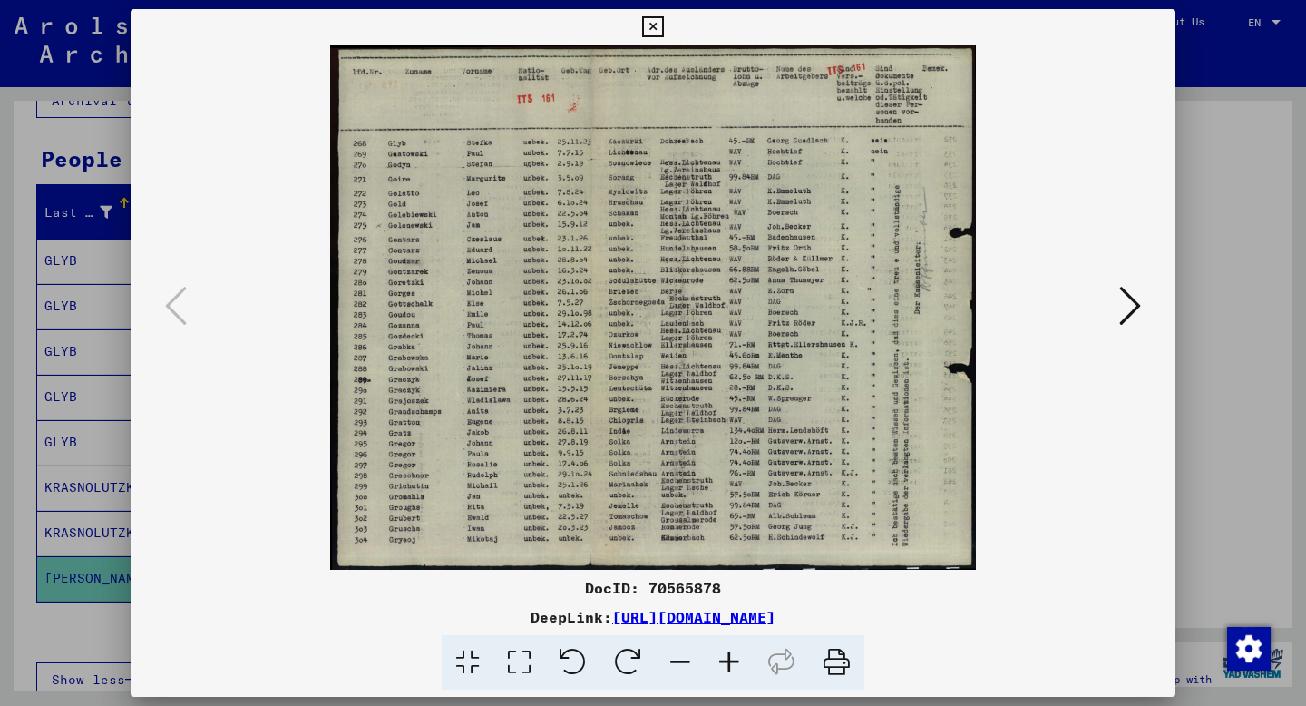
click at [1131, 314] on icon at bounding box center [1130, 306] width 22 height 44
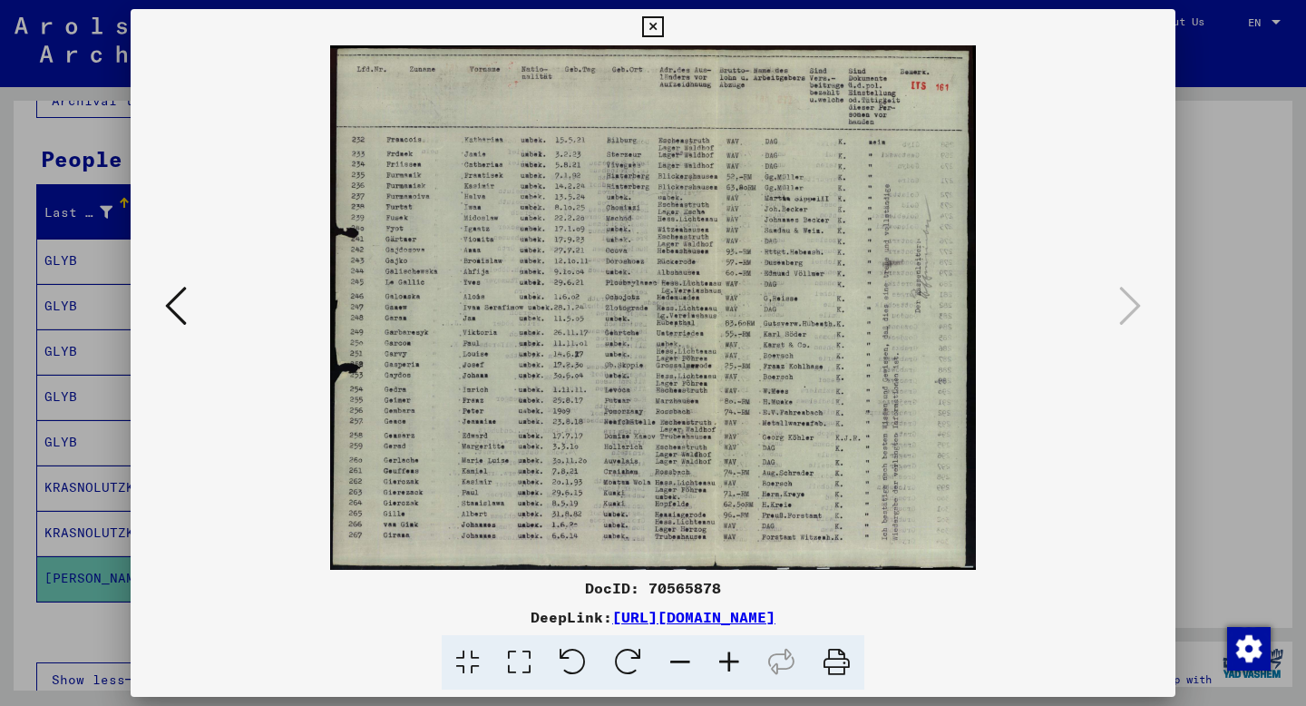
click at [1209, 152] on div at bounding box center [653, 353] width 1306 height 706
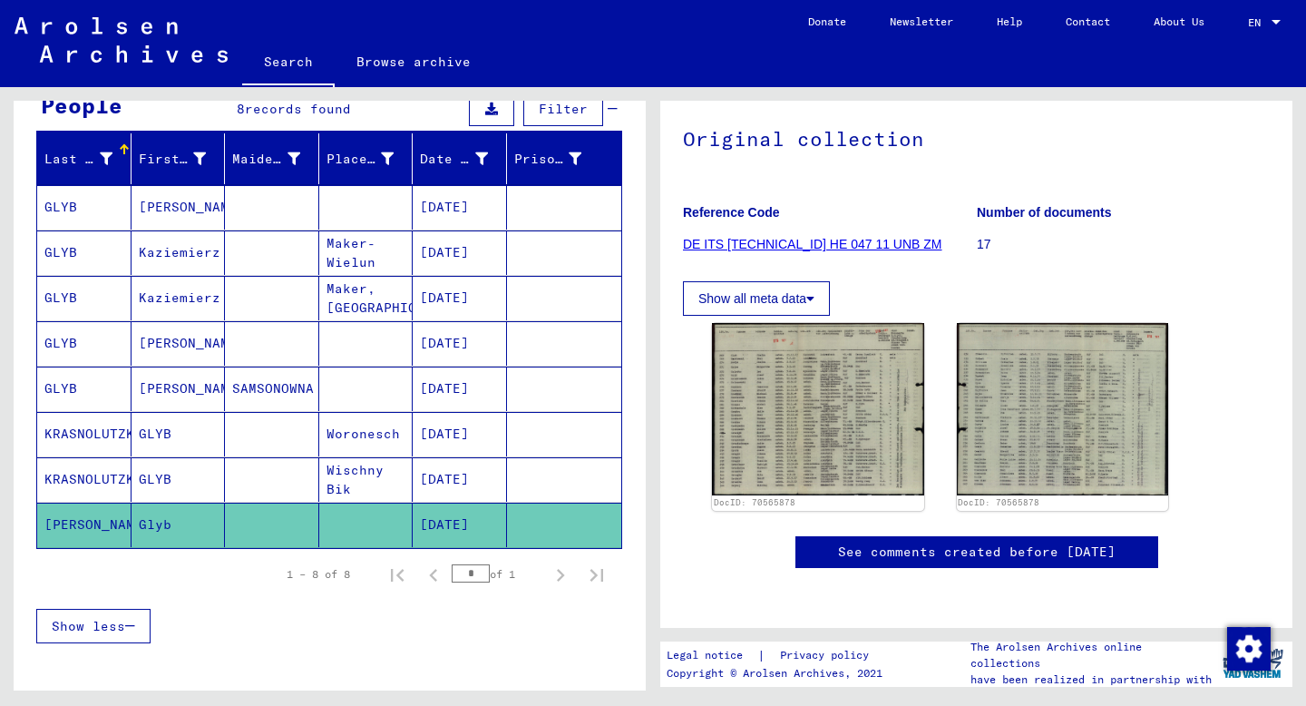
scroll to position [158, 0]
